Goal: Find specific page/section

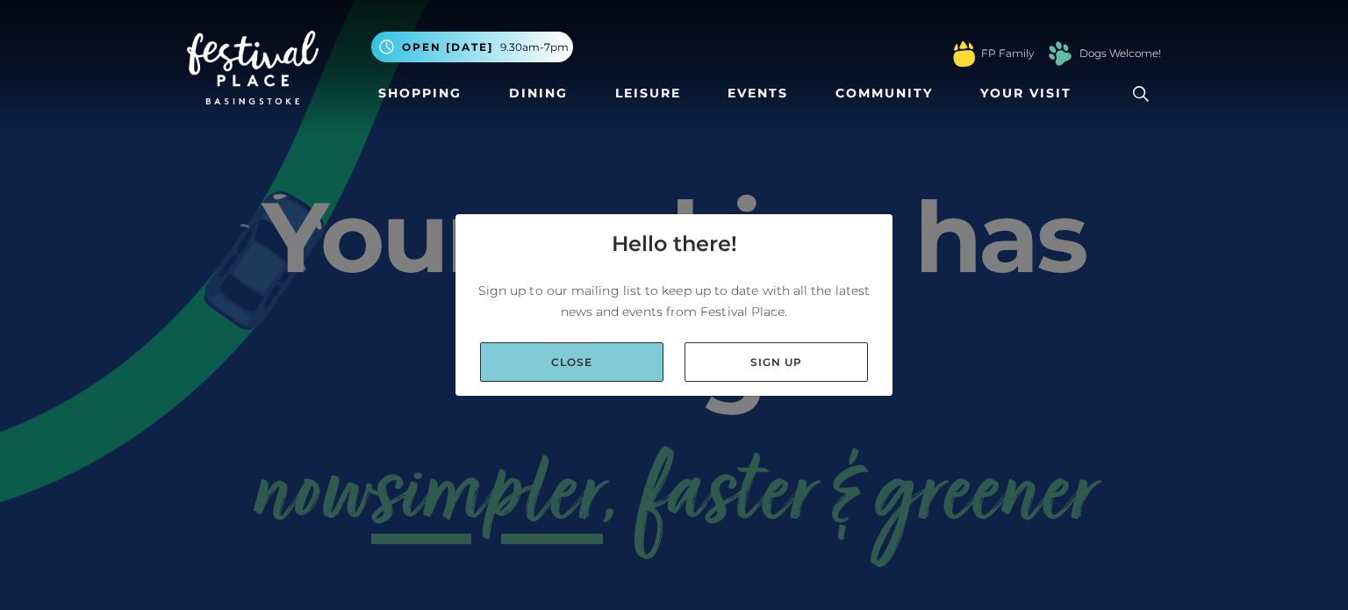
click at [603, 345] on link "Close" at bounding box center [571, 362] width 183 height 40
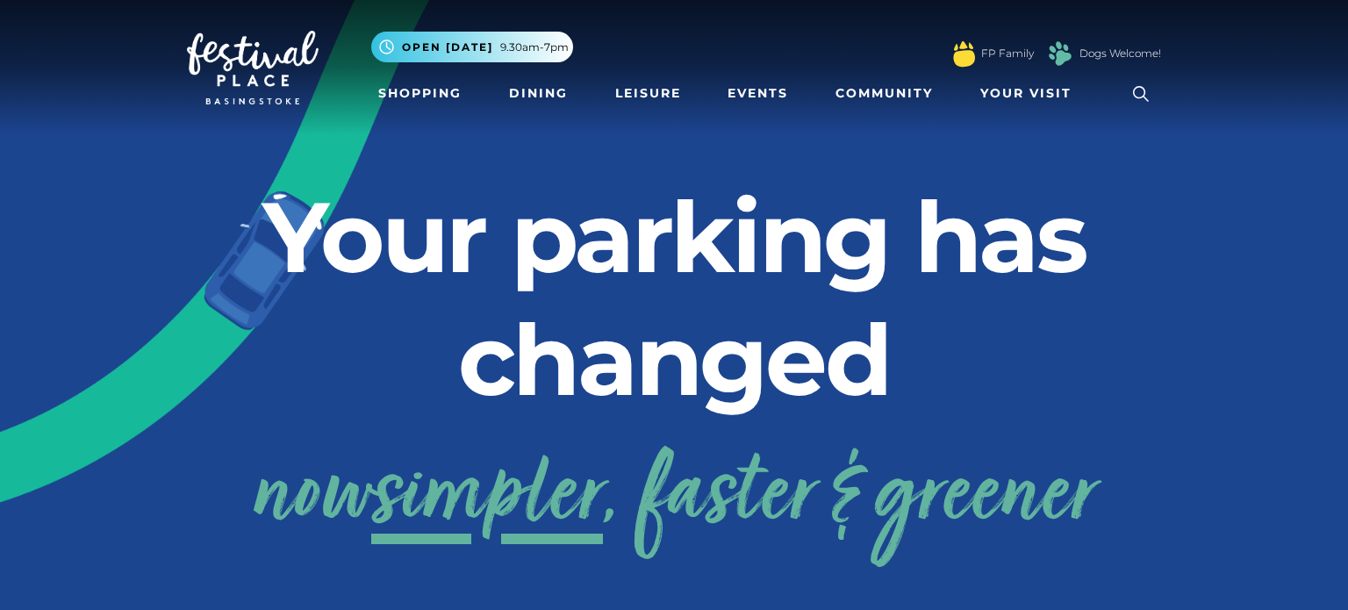
click at [1150, 93] on icon at bounding box center [1141, 94] width 26 height 26
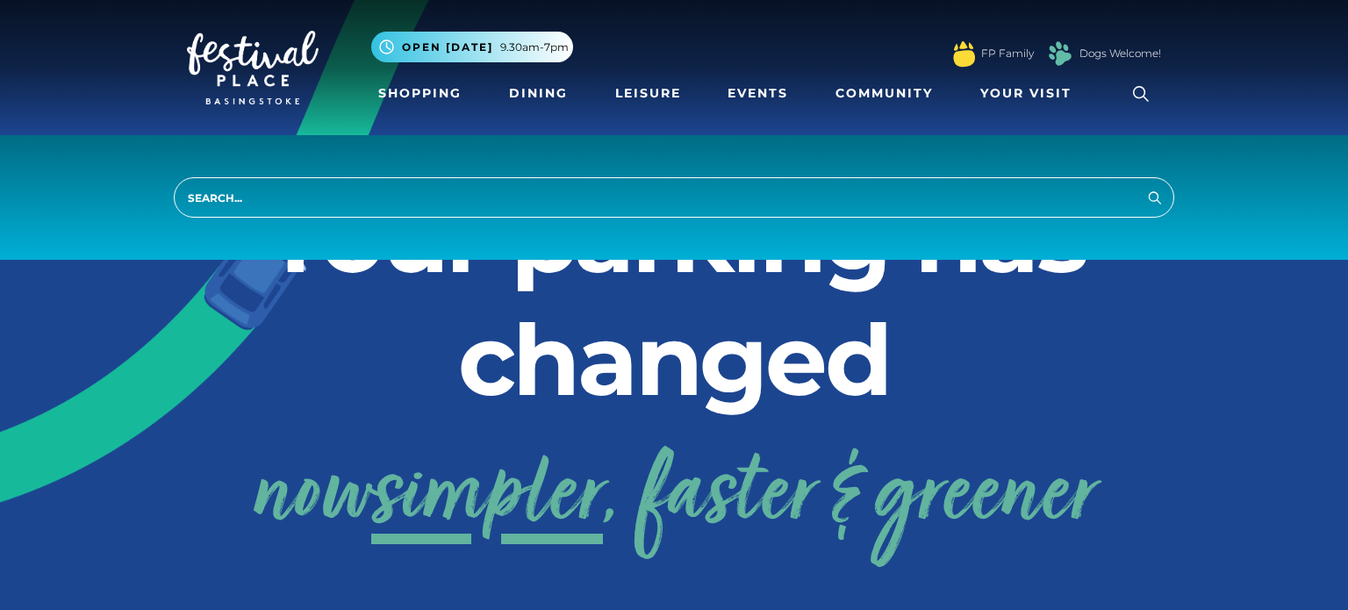
click at [1097, 206] on input "search" at bounding box center [674, 197] width 1001 height 40
type input "laser clincs"
click at [1145, 186] on button "Search" at bounding box center [1155, 197] width 21 height 22
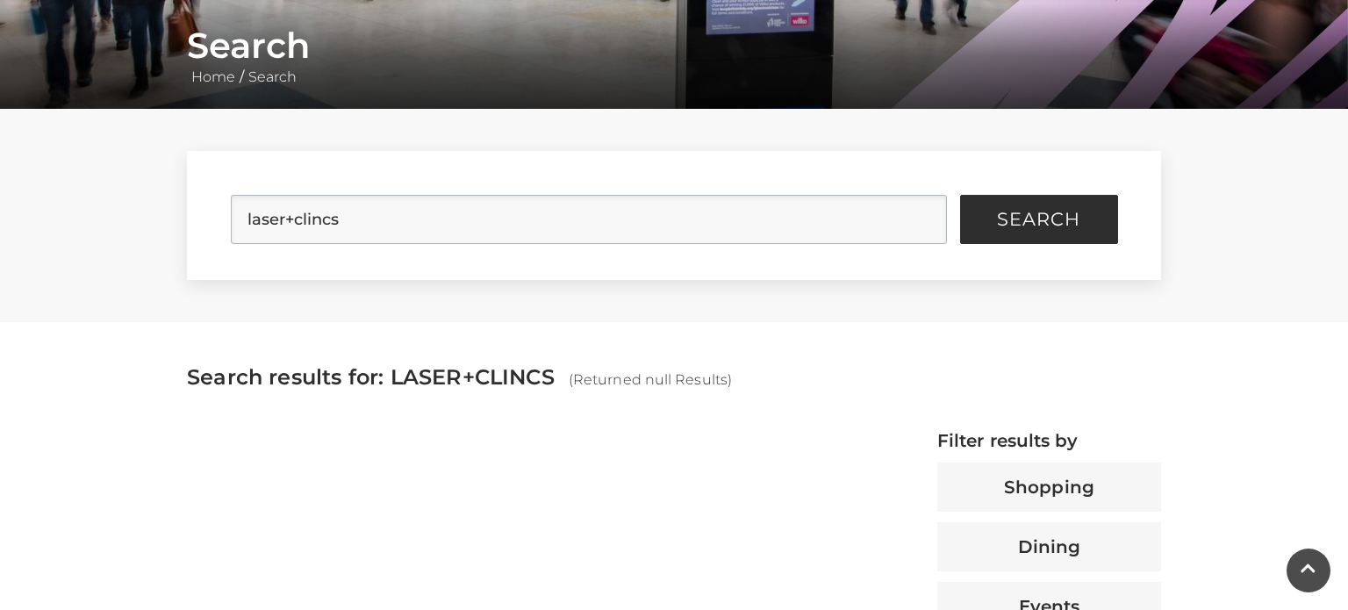
scroll to position [327, 0]
